Goal: Information Seeking & Learning: Understand process/instructions

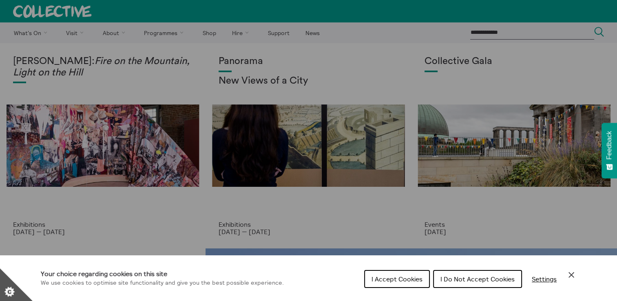
click at [421, 272] on button "I Accept Cookies" at bounding box center [397, 279] width 66 height 18
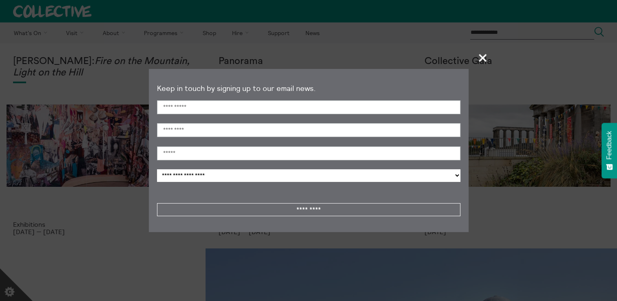
click at [485, 59] on span "+" at bounding box center [483, 58] width 24 height 24
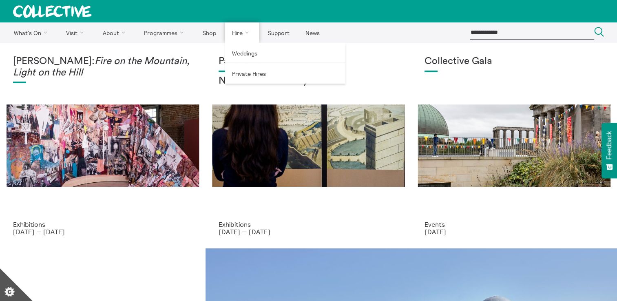
click at [243, 34] on link "Hire" at bounding box center [242, 32] width 34 height 20
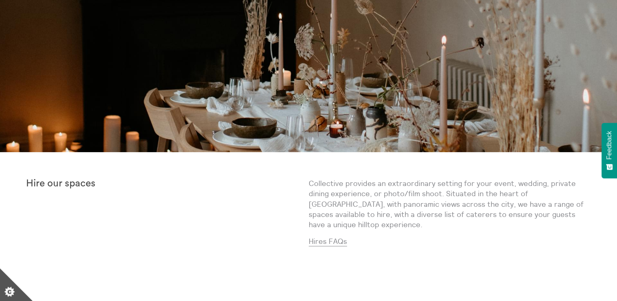
scroll to position [93, 0]
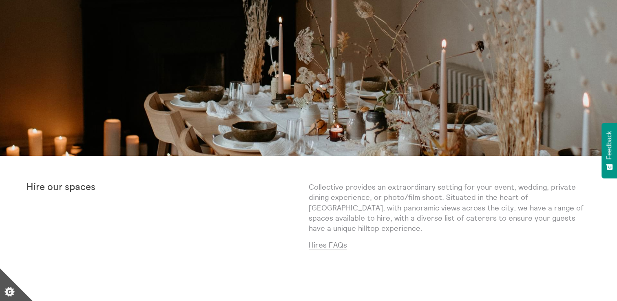
click at [308, 245] on div "Hire our spaces" at bounding box center [167, 219] width 283 height 75
click at [330, 240] on link "Hires FAQs" at bounding box center [328, 245] width 38 height 10
